Goal: Entertainment & Leisure: Consume media (video, audio)

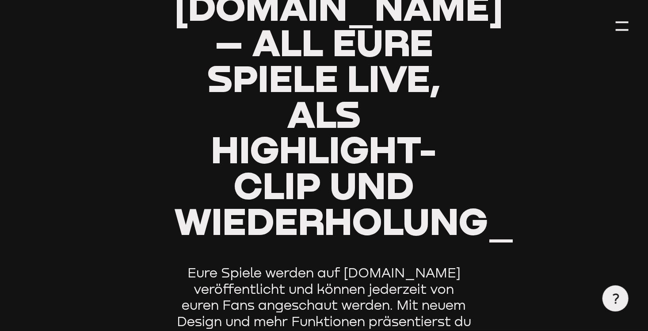
type input "0.8"
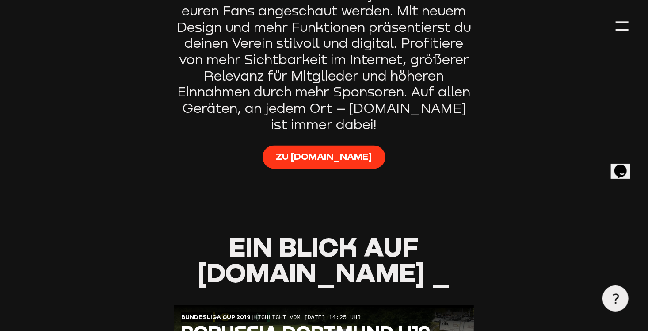
scroll to position [663, 0]
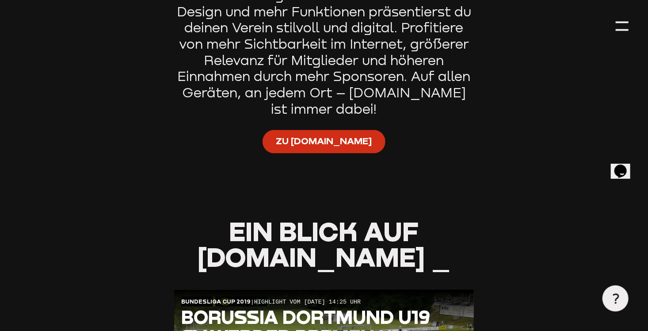
click at [299, 139] on span "Zu Staige.tv" at bounding box center [324, 140] width 96 height 13
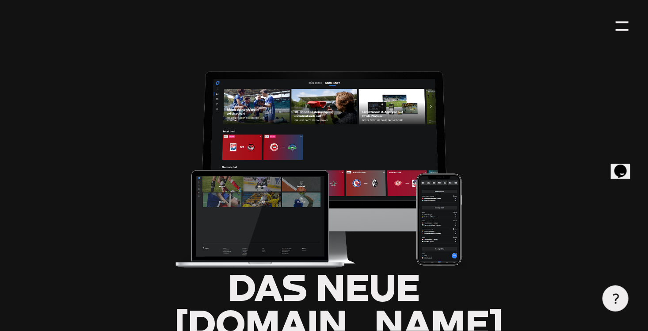
scroll to position [0, 0]
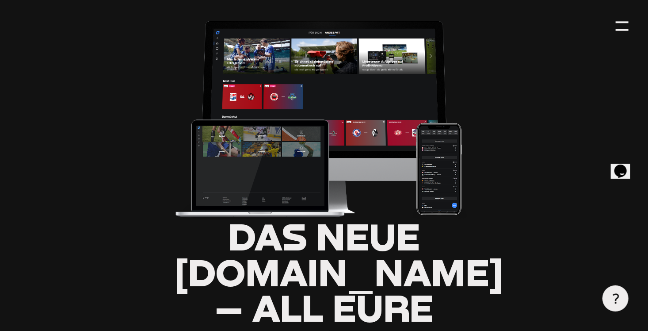
scroll to position [118, 0]
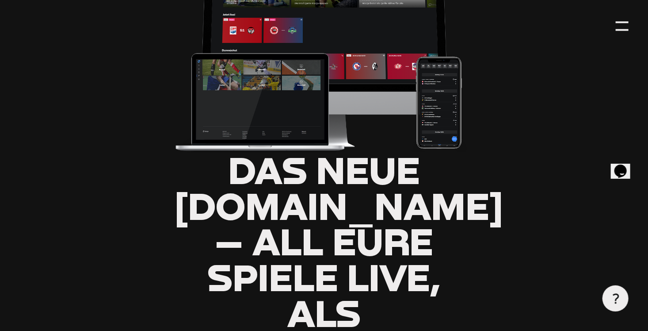
type input "0.8"
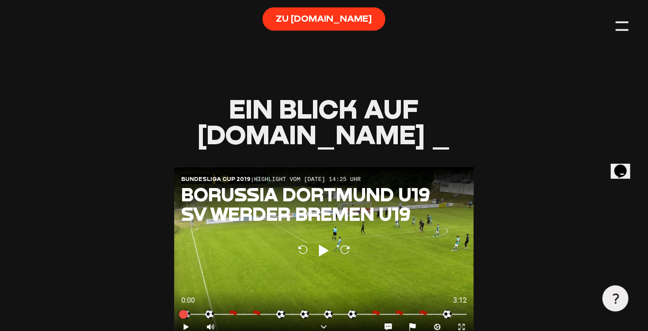
scroll to position [752, 0]
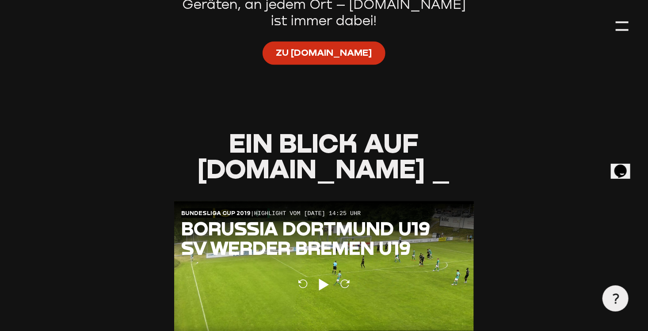
click at [308, 58] on span "Zu Staige.tv" at bounding box center [324, 52] width 96 height 13
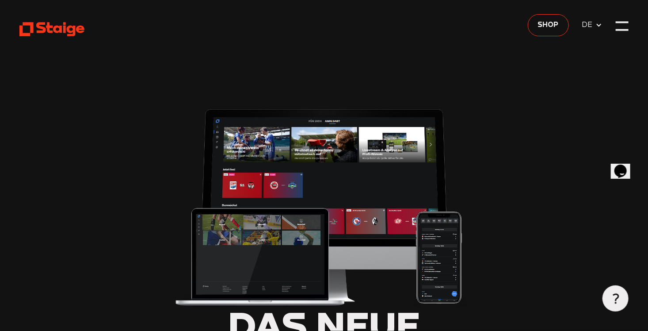
type input "0.8"
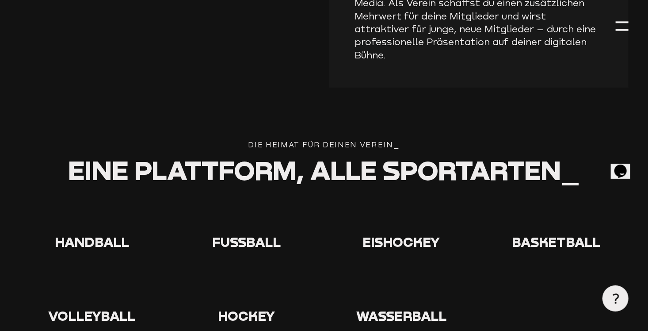
scroll to position [1636, 0]
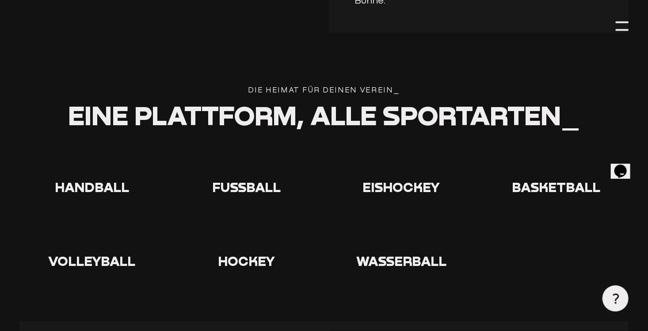
click at [241, 165] on icon at bounding box center [247, 162] width 28 height 28
click at [233, 148] on use at bounding box center [233, 148] width 0 height 0
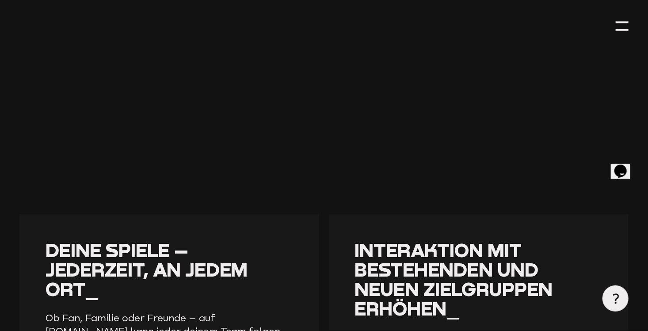
scroll to position [929, 0]
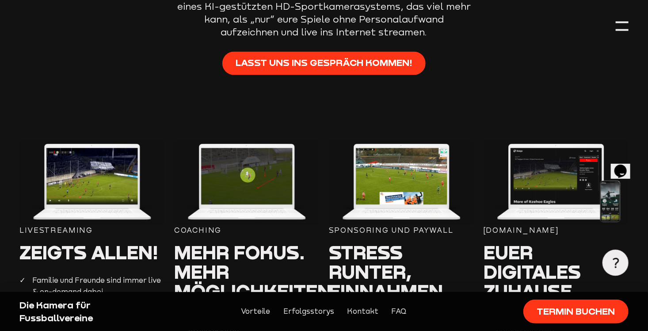
scroll to position [708, 0]
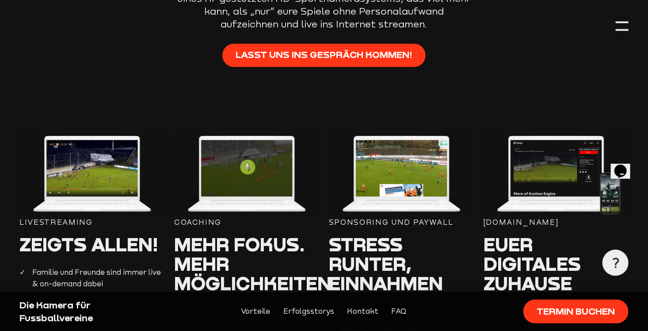
click at [91, 191] on img at bounding box center [91, 174] width 145 height 85
click at [64, 222] on div "Livestreaming" at bounding box center [91, 222] width 145 height 11
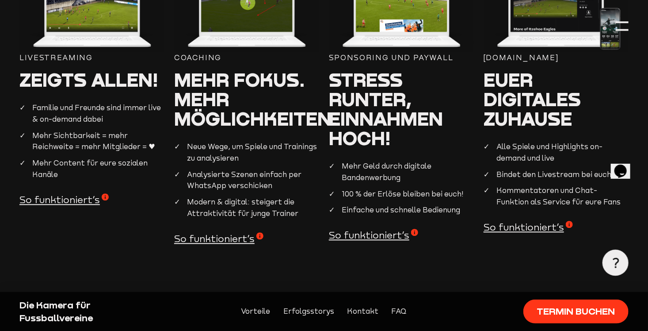
scroll to position [885, 0]
